Goal: Find specific page/section: Find specific page/section

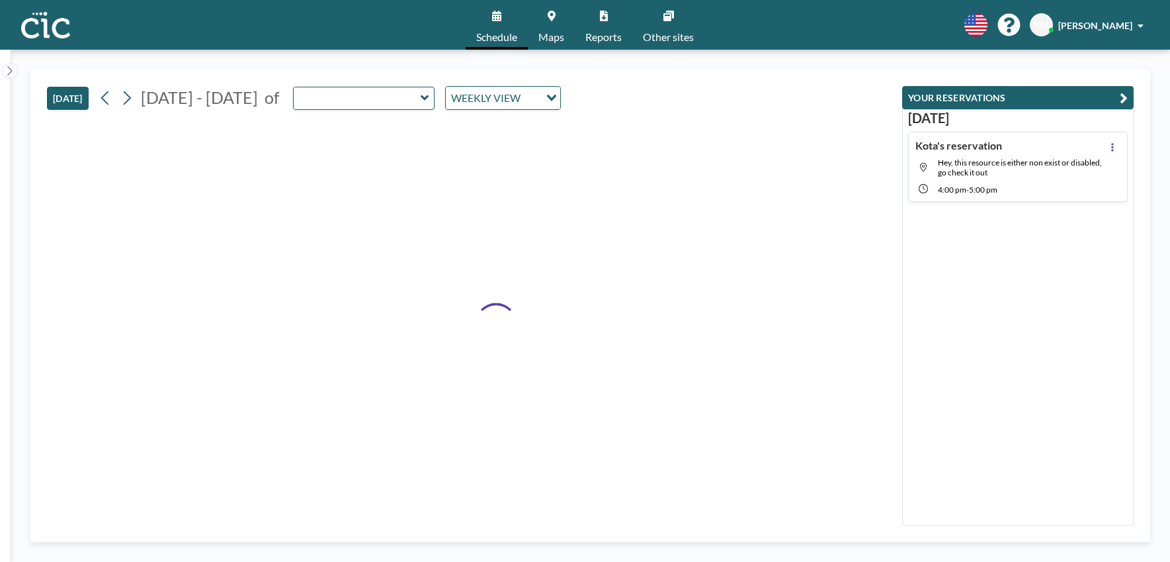
type input "[PERSON_NAME]"
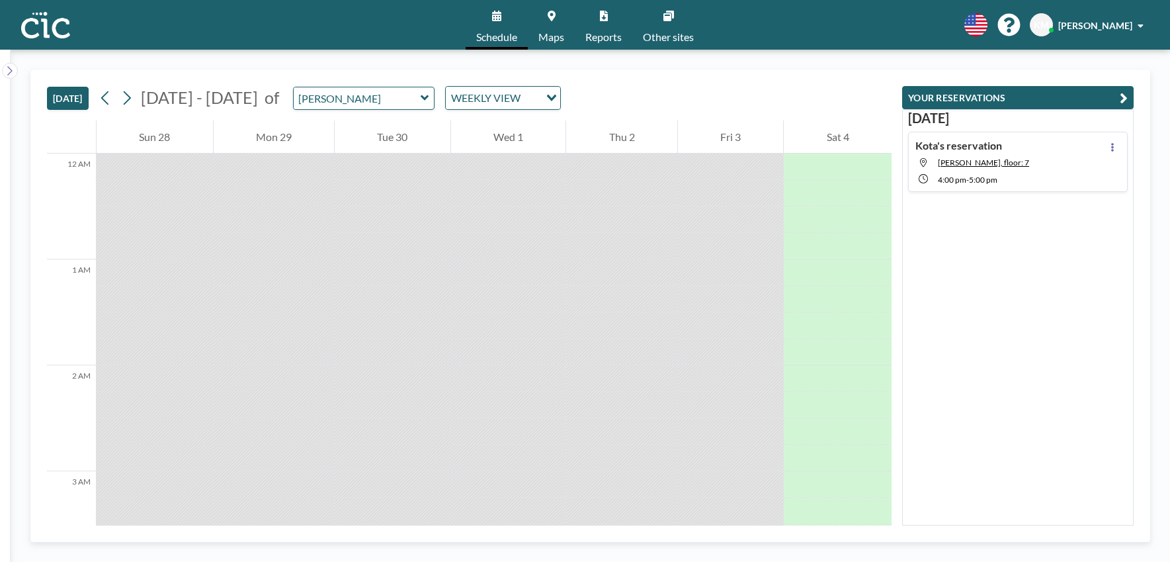
click at [549, 32] on span "Maps" at bounding box center [552, 37] width 26 height 11
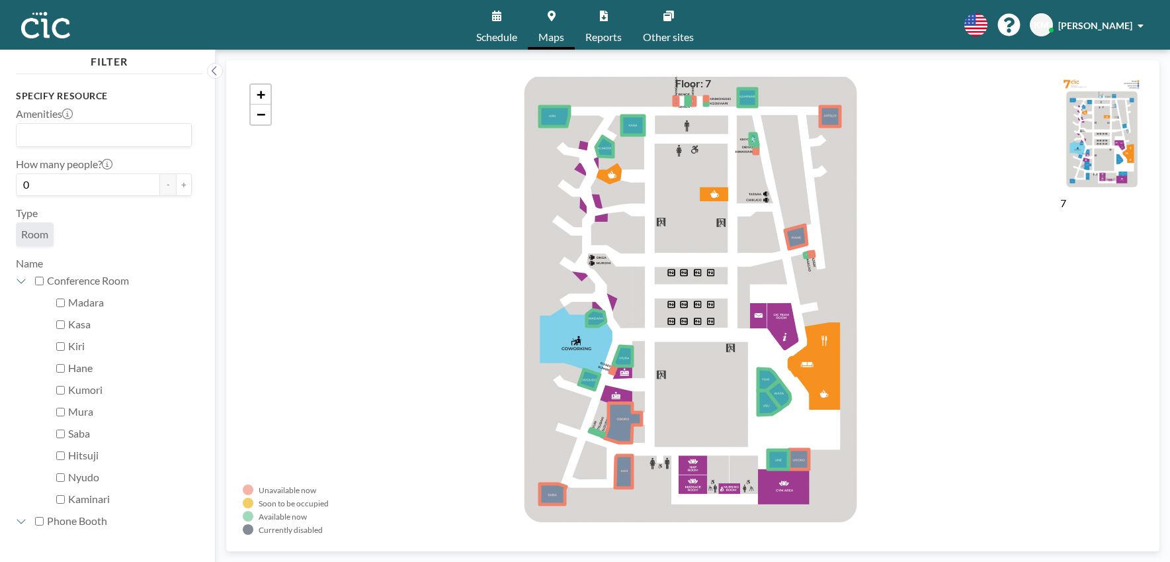
drag, startPoint x: 476, startPoint y: 365, endPoint x: 473, endPoint y: 386, distance: 20.7
click at [473, 384] on div "+ −" at bounding box center [693, 306] width 901 height 458
